Goal: Task Accomplishment & Management: Complete application form

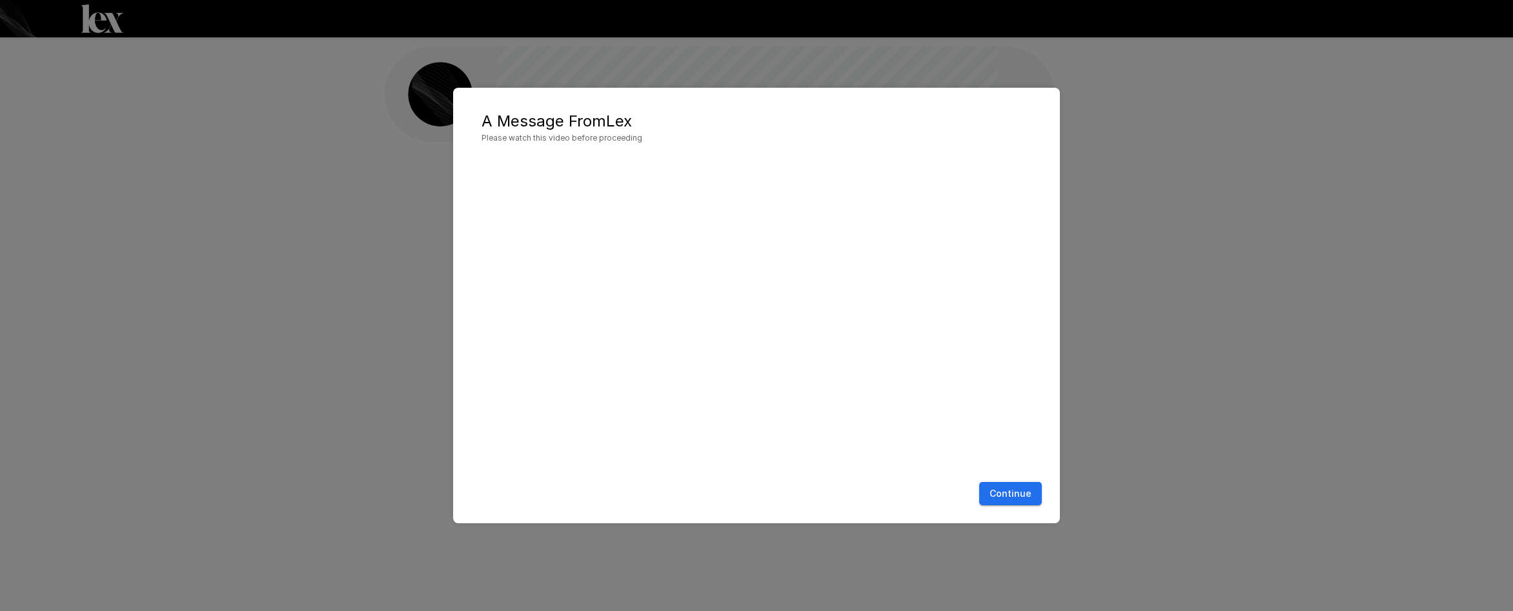
click at [1029, 496] on button "Continue" at bounding box center [1011, 494] width 63 height 24
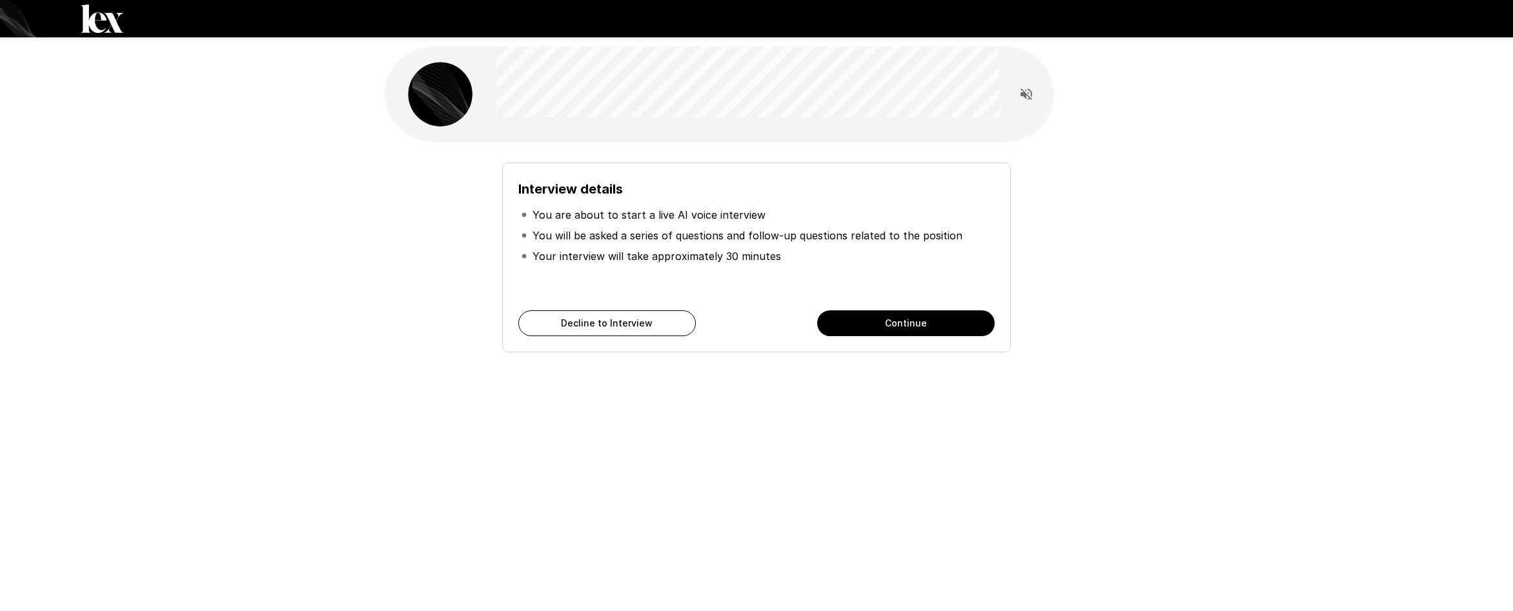
click at [898, 320] on button "Continue" at bounding box center [906, 324] width 178 height 26
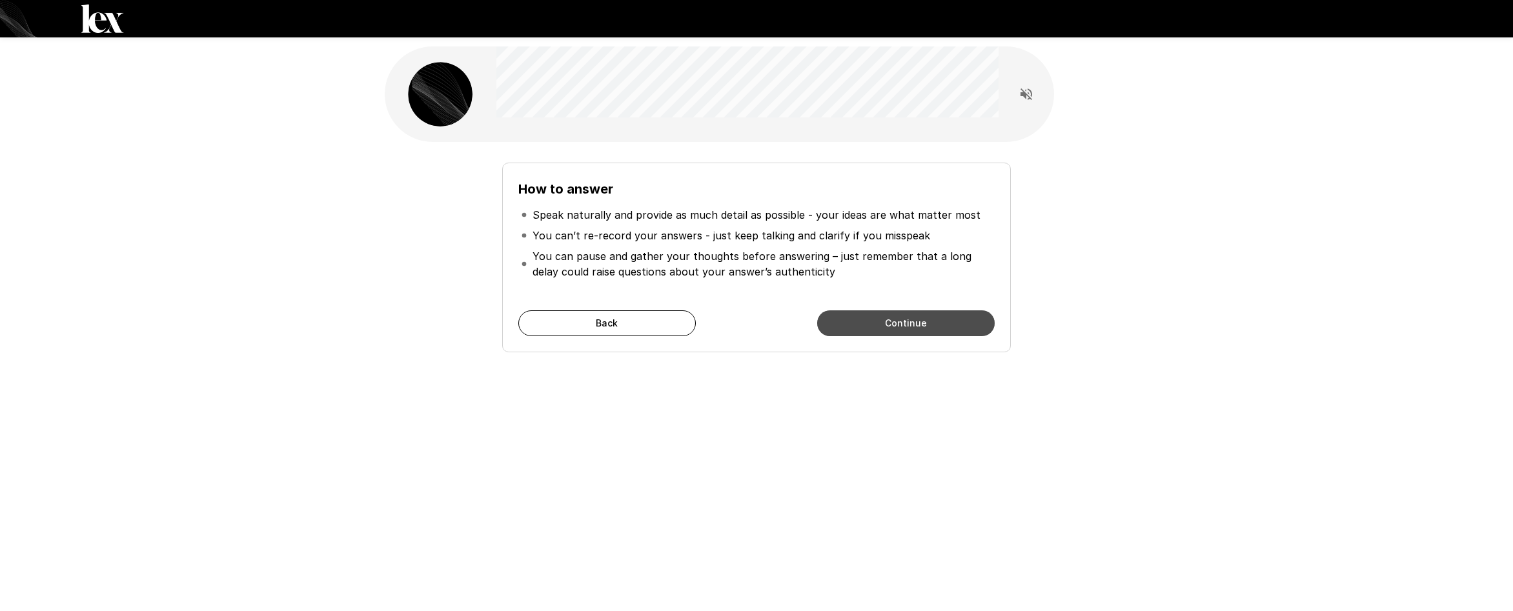
click at [898, 320] on button "Continue" at bounding box center [906, 324] width 178 height 26
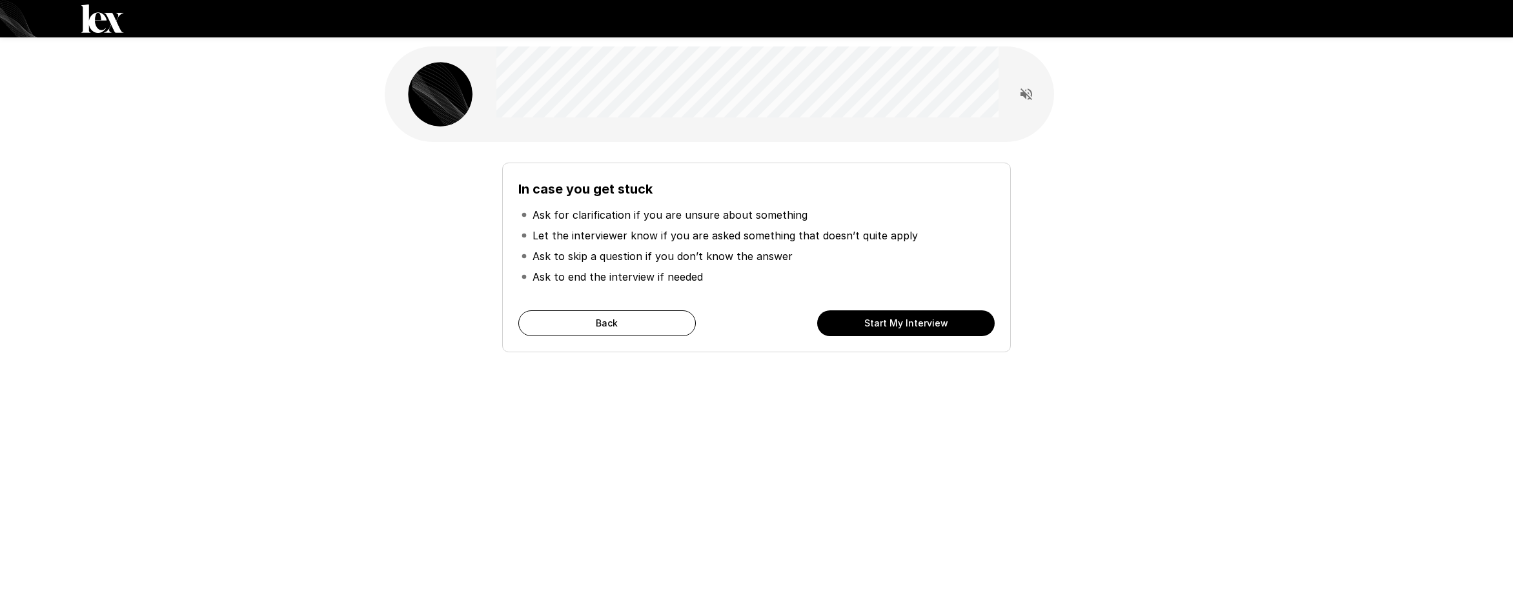
click at [896, 316] on button "Start My Interview" at bounding box center [906, 324] width 178 height 26
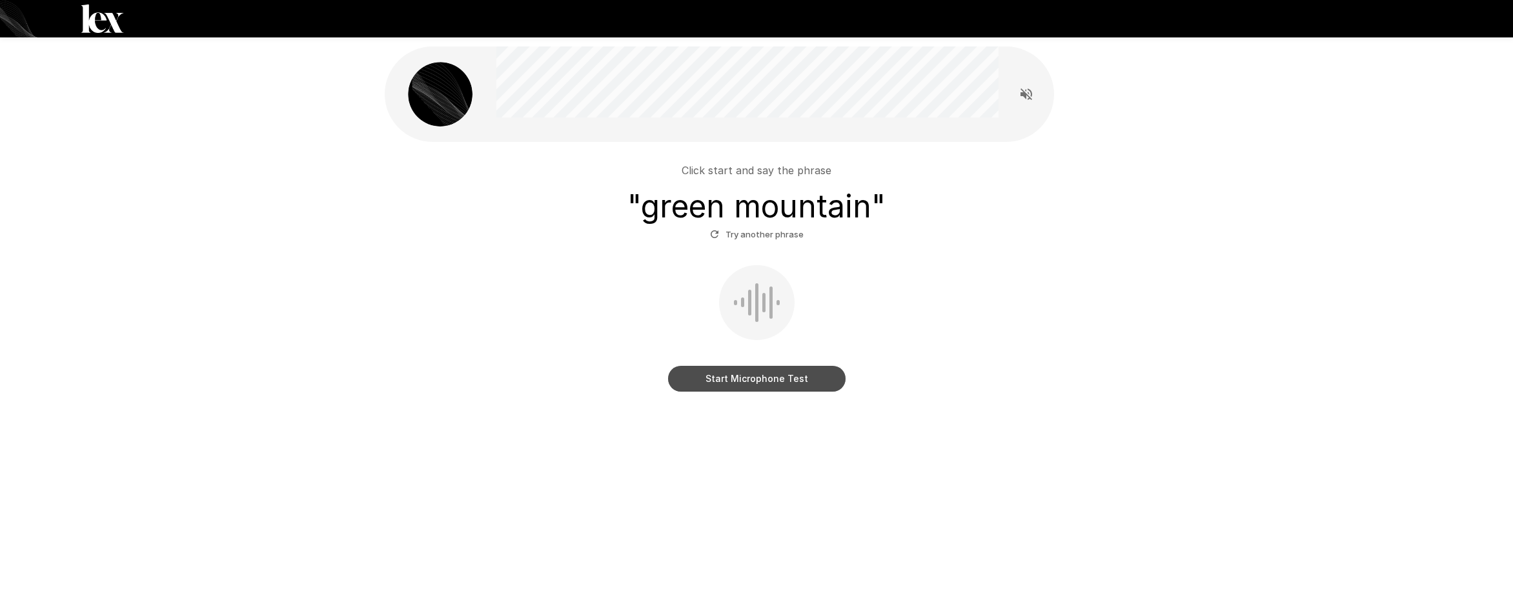
click at [804, 384] on button "Start Microphone Test" at bounding box center [757, 379] width 178 height 26
click at [804, 384] on button "Stop & Submit" at bounding box center [757, 379] width 178 height 26
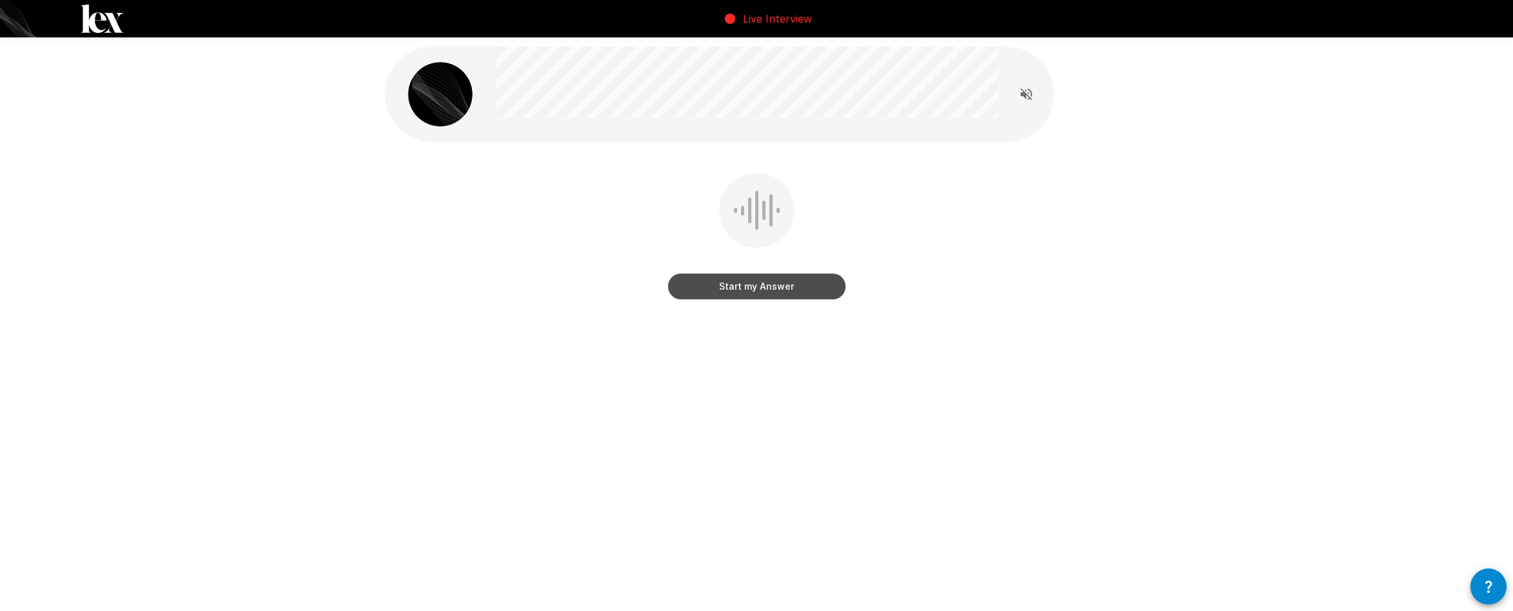
click at [755, 286] on button "Start my Answer" at bounding box center [757, 287] width 178 height 26
click at [755, 286] on button "Stop & Submit" at bounding box center [757, 287] width 178 height 26
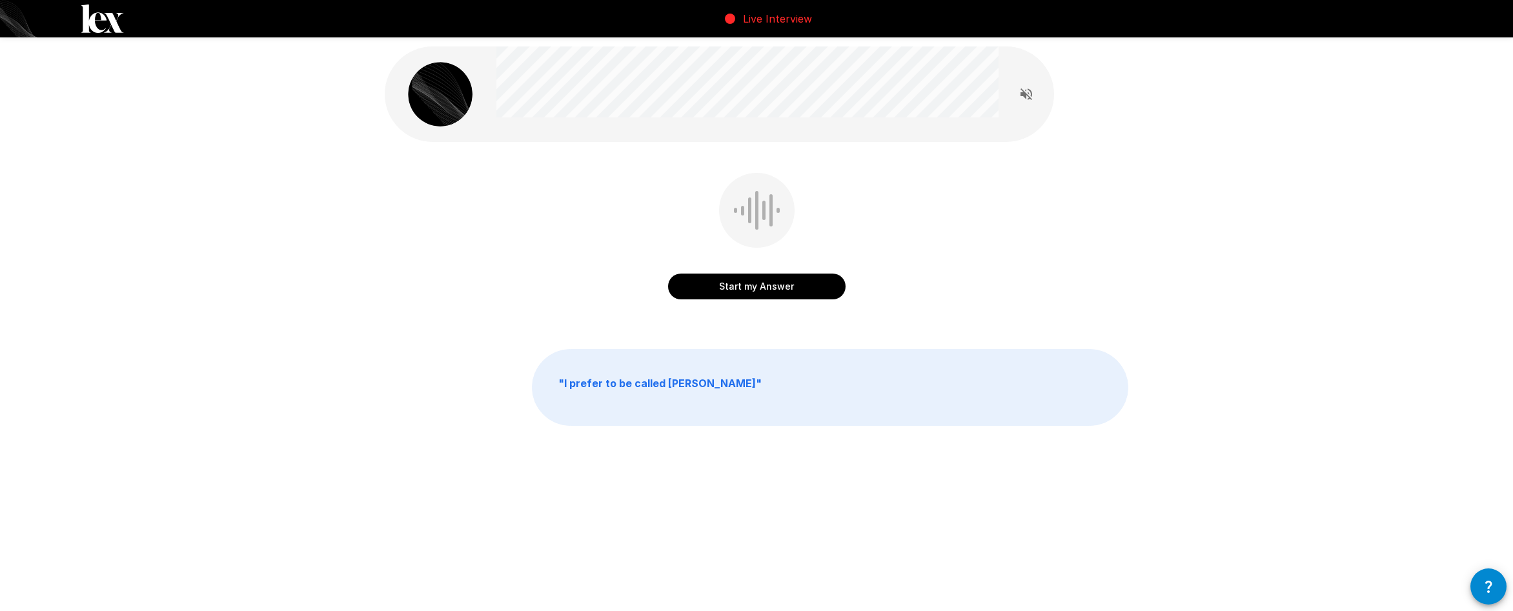
click at [755, 286] on button "Start my Answer" at bounding box center [757, 287] width 178 height 26
click at [755, 287] on button "Stop & Submit" at bounding box center [757, 287] width 178 height 26
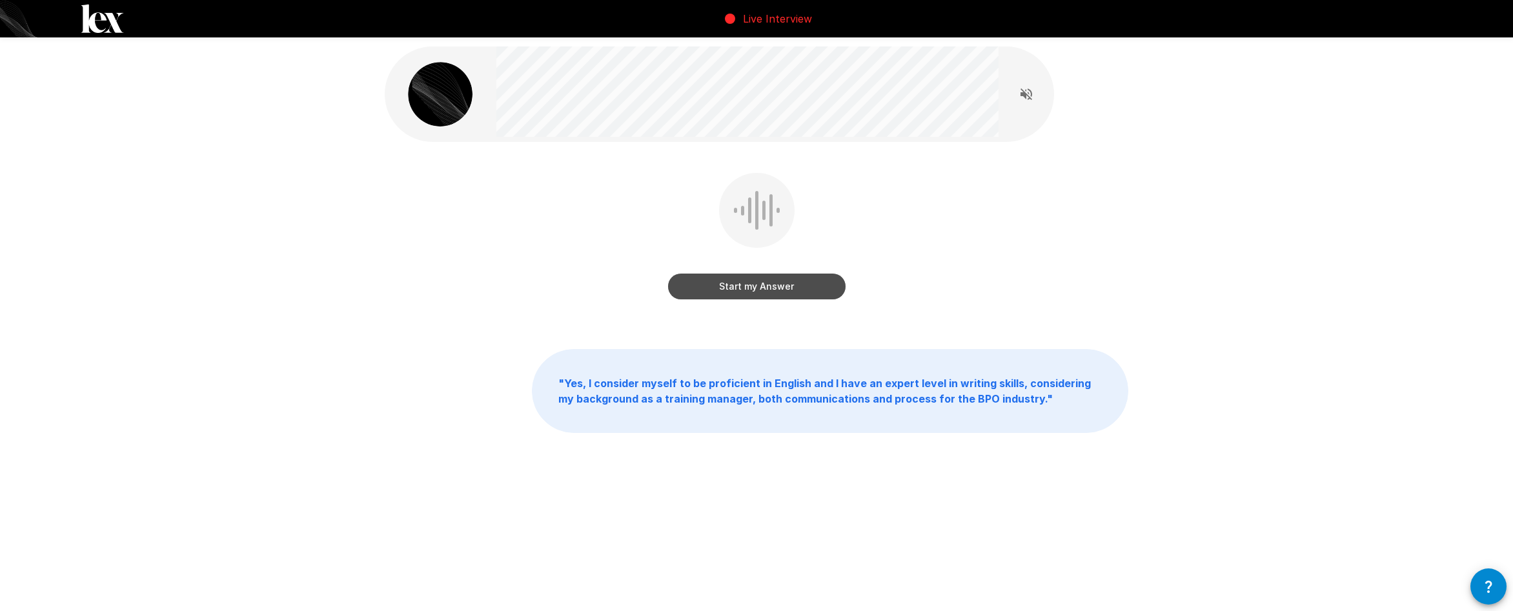
click at [755, 291] on button "Start my Answer" at bounding box center [757, 287] width 178 height 26
click at [756, 291] on button "Stop & Submit" at bounding box center [757, 287] width 178 height 26
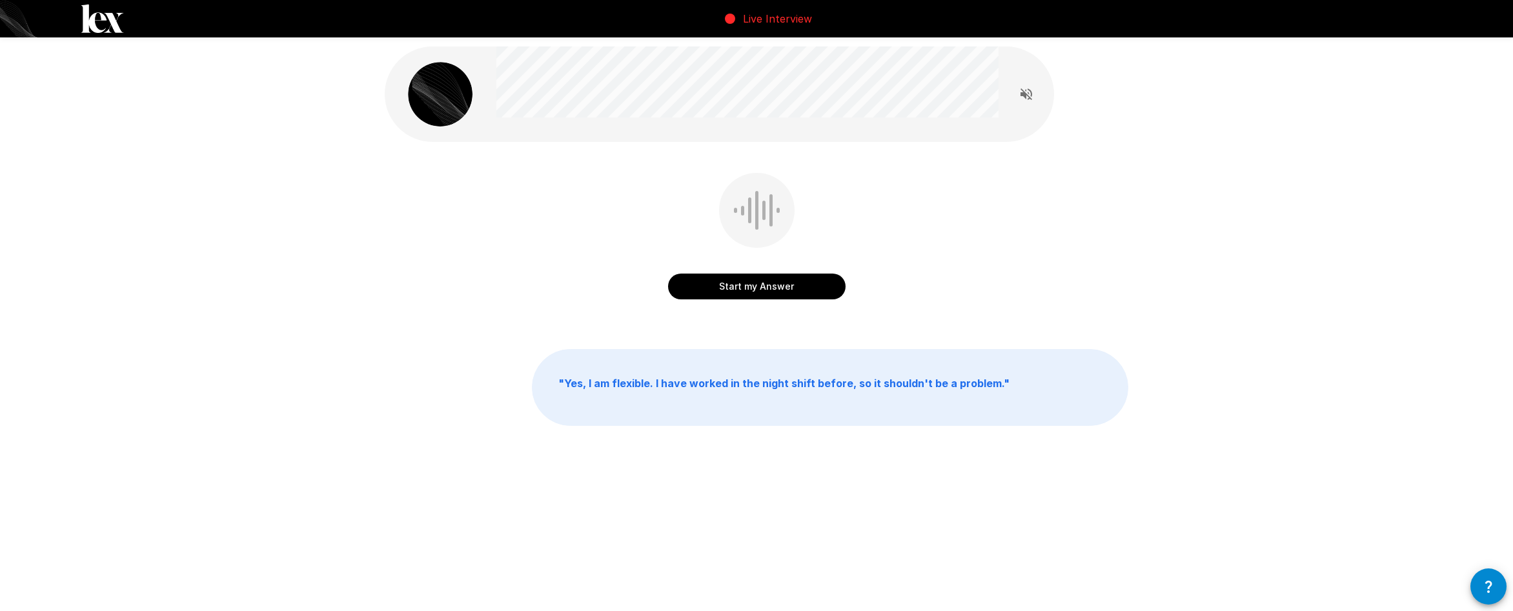
click at [756, 291] on button "Start my Answer" at bounding box center [757, 287] width 178 height 26
click at [757, 291] on button "Stop & Submit" at bounding box center [757, 287] width 178 height 26
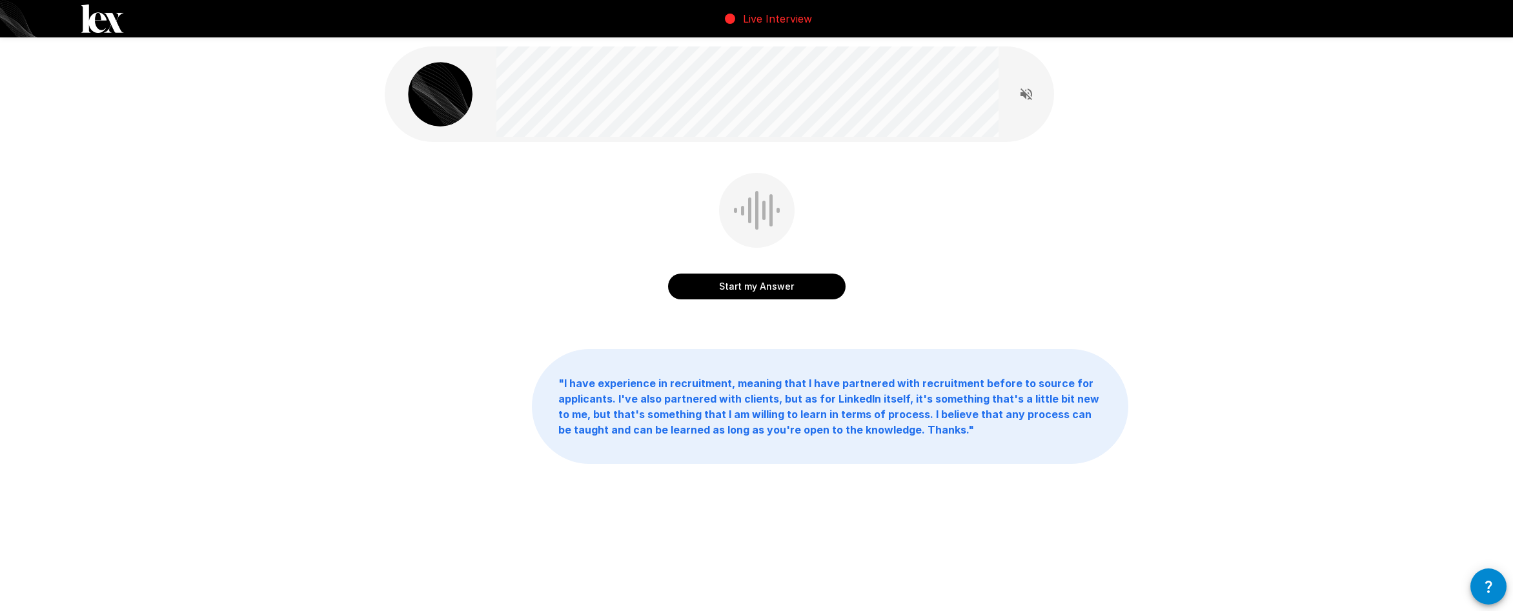
click at [757, 291] on button "Start my Answer" at bounding box center [757, 287] width 178 height 26
click at [757, 291] on button "Stop & Submit" at bounding box center [757, 287] width 178 height 26
click at [757, 291] on button "Start my Answer" at bounding box center [757, 287] width 178 height 26
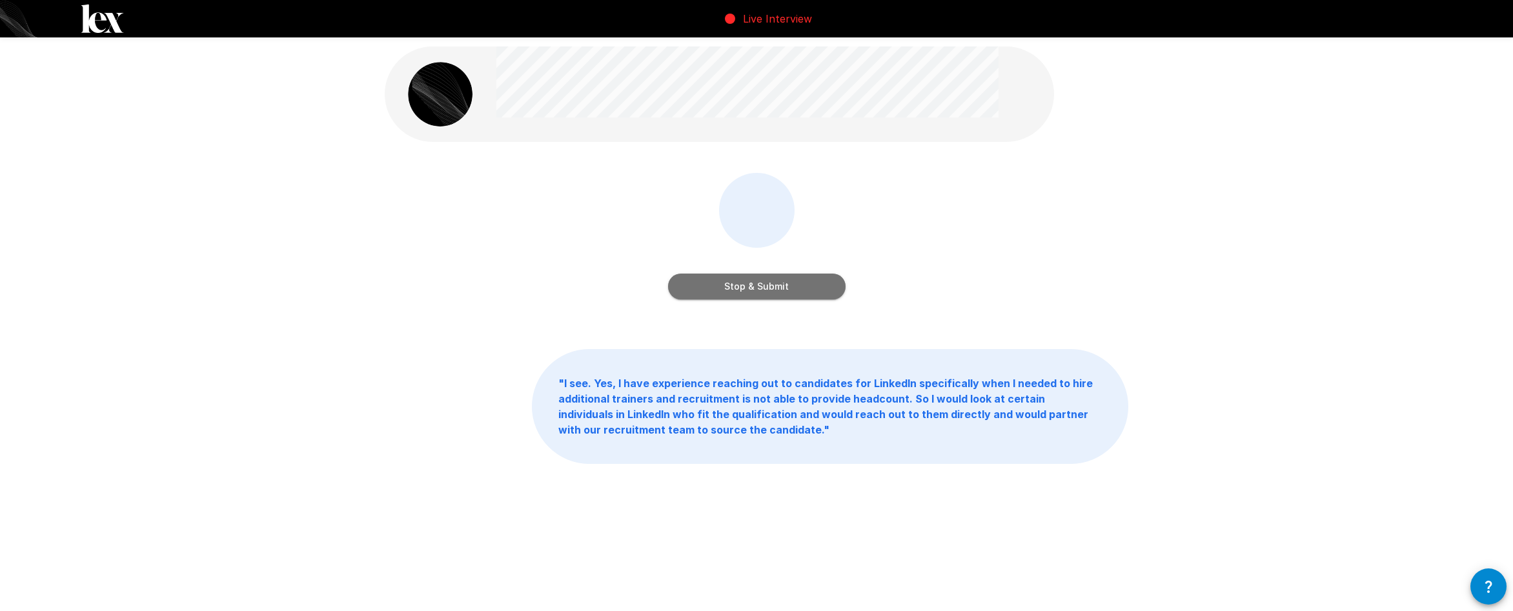
click at [757, 291] on button "Stop & Submit" at bounding box center [757, 287] width 178 height 26
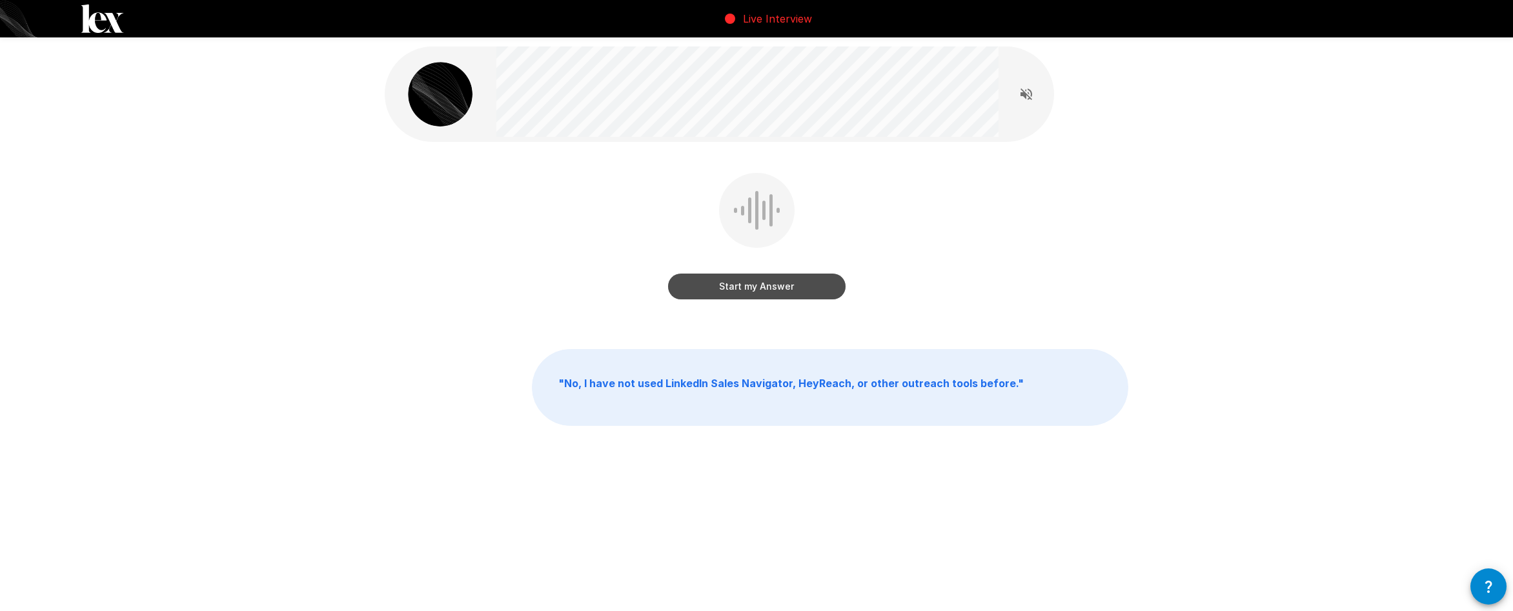
click at [757, 291] on button "Start my Answer" at bounding box center [757, 287] width 178 height 26
click at [757, 291] on button "Stop & Submit" at bounding box center [757, 287] width 178 height 26
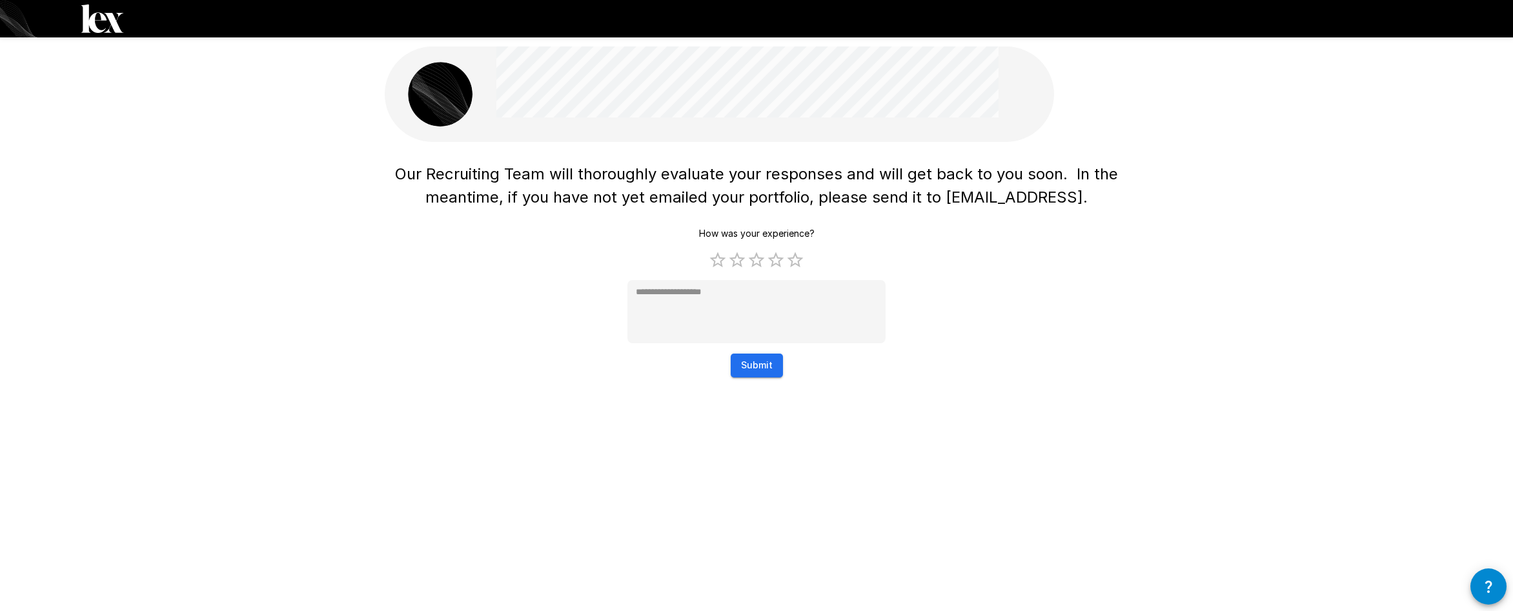
type textarea "*"
